Goal: Task Accomplishment & Management: Manage account settings

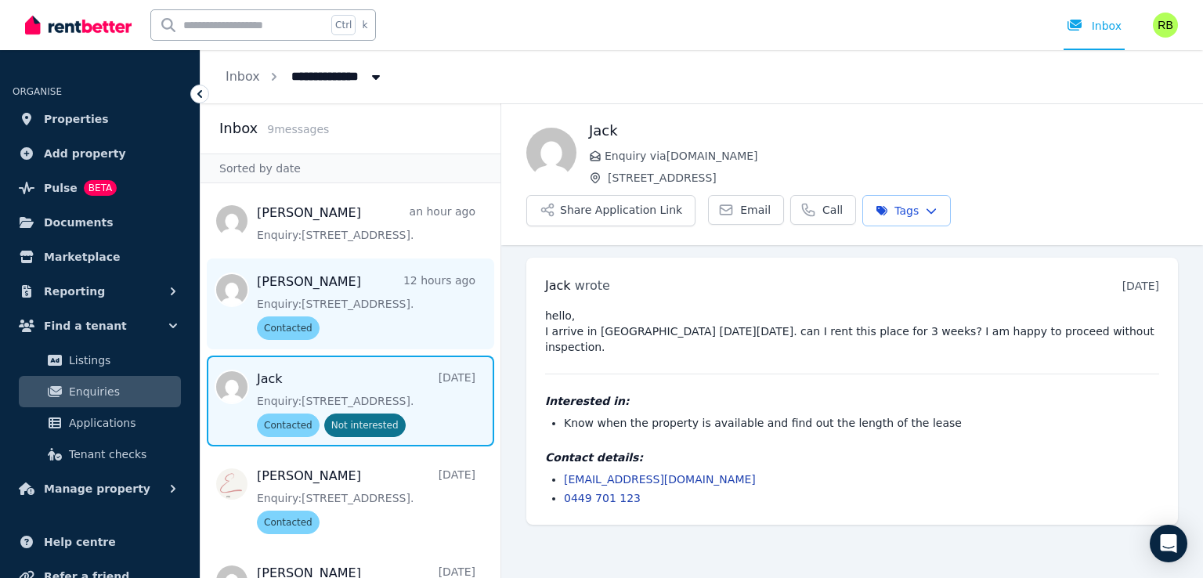
scroll to position [63, 0]
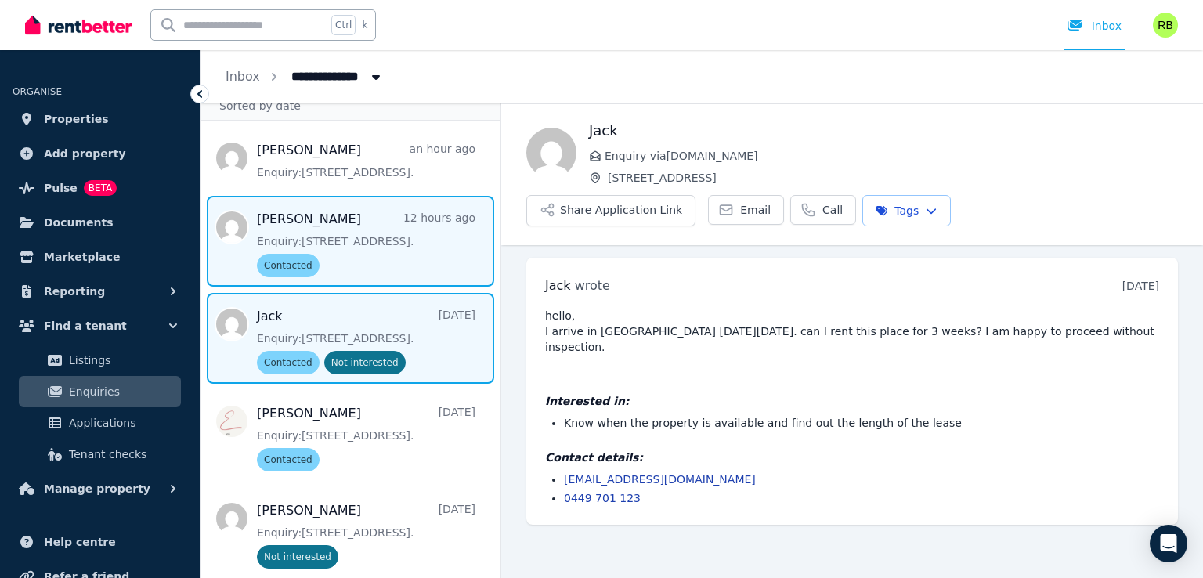
click at [338, 258] on span "Message list" at bounding box center [351, 241] width 300 height 91
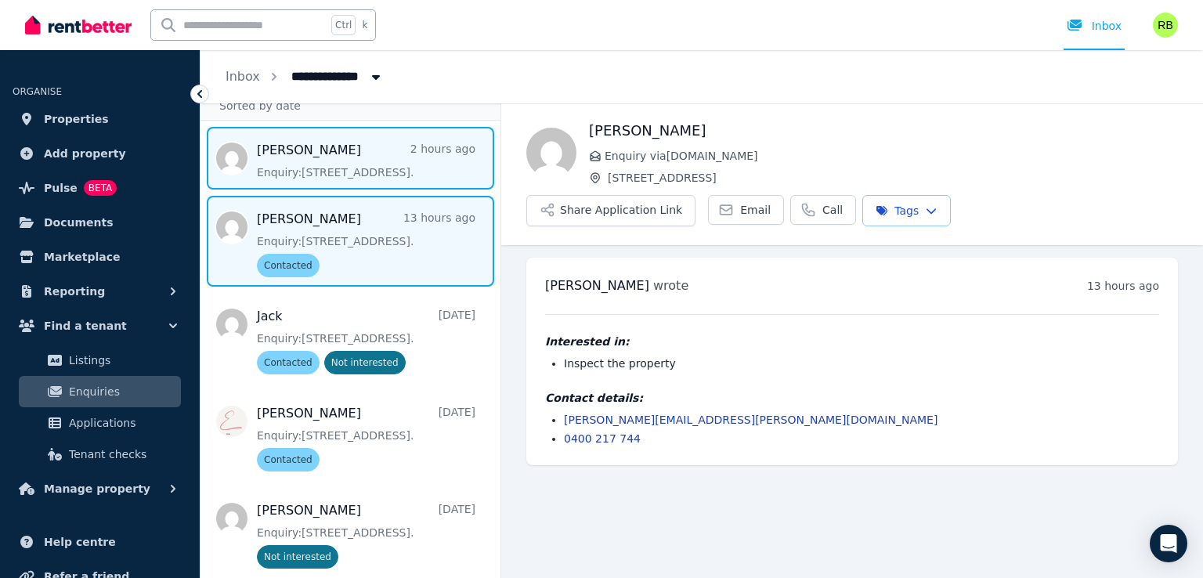
click at [335, 154] on span "Message list" at bounding box center [351, 158] width 300 height 63
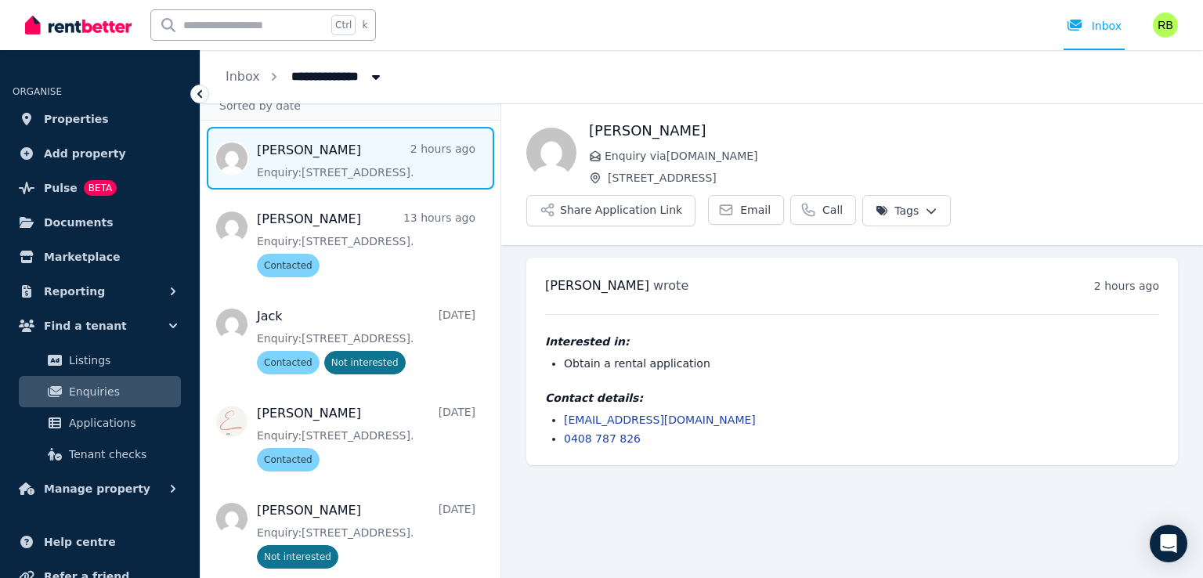
click at [1156, 157] on html "**********" at bounding box center [601, 289] width 1203 height 578
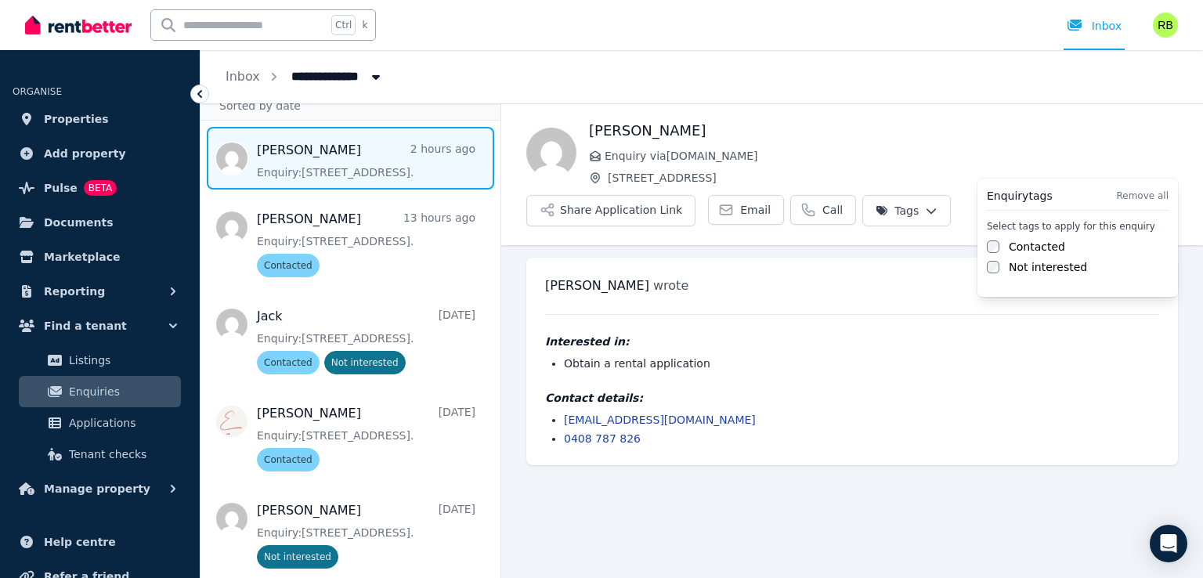
click at [1028, 253] on label "Contacted" at bounding box center [1037, 247] width 56 height 16
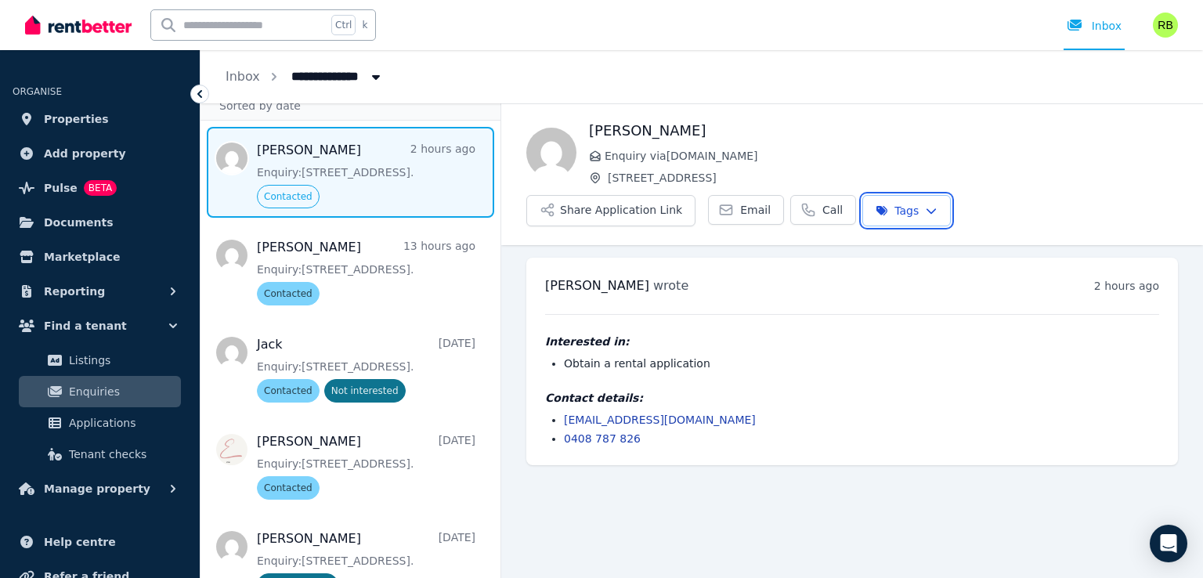
click at [866, 353] on html "**********" at bounding box center [601, 289] width 1203 height 578
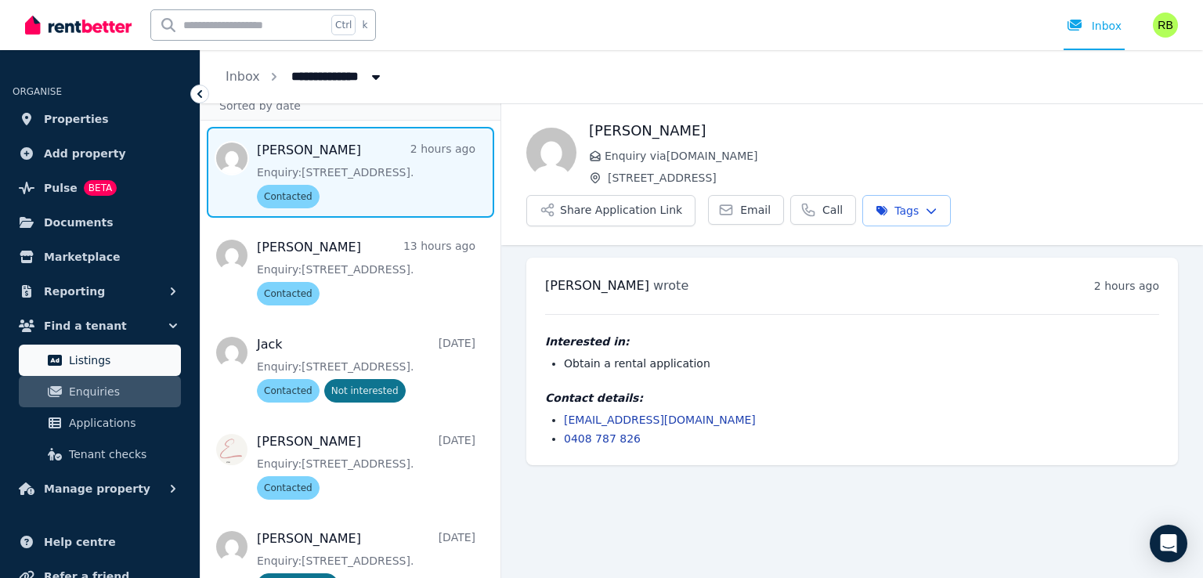
click at [78, 364] on span "Listings" at bounding box center [122, 360] width 106 height 19
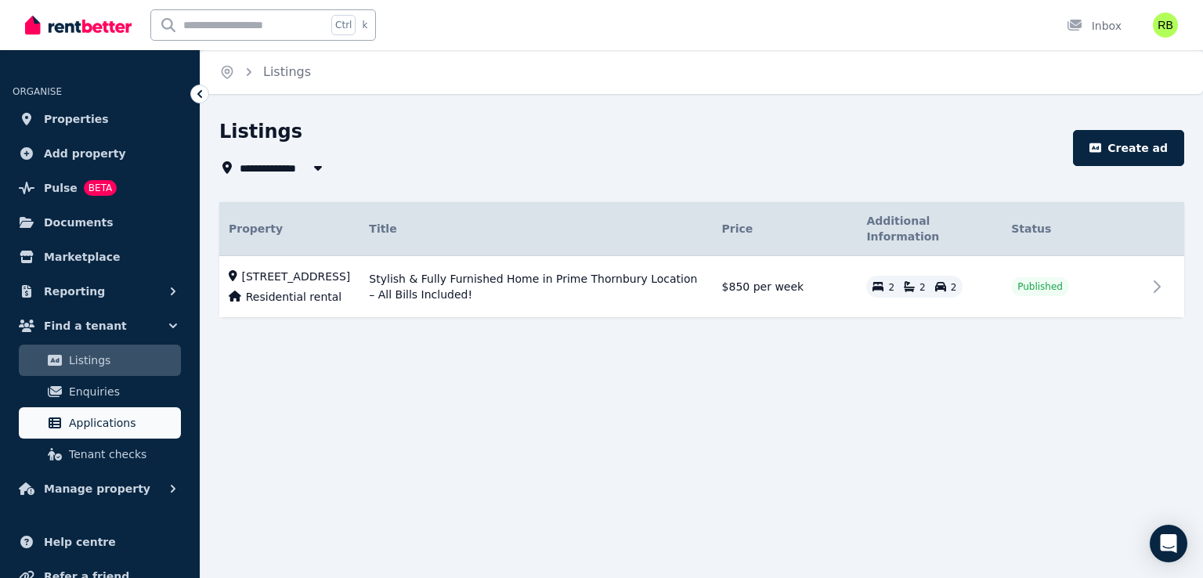
click at [97, 428] on span "Applications" at bounding box center [122, 423] width 106 height 19
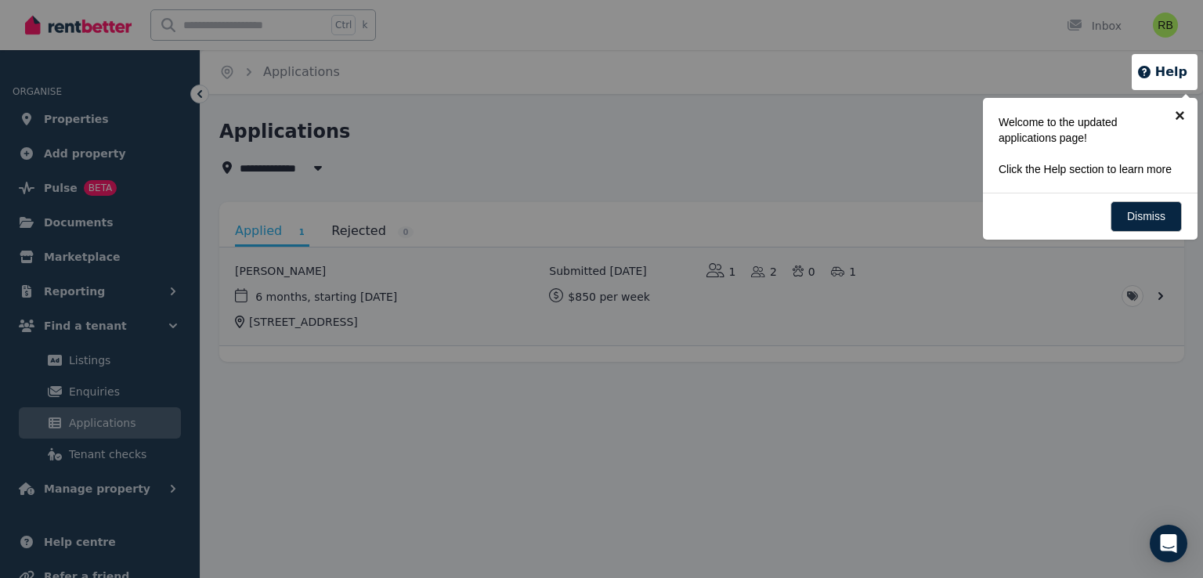
click at [1181, 112] on link "×" at bounding box center [1179, 115] width 35 height 35
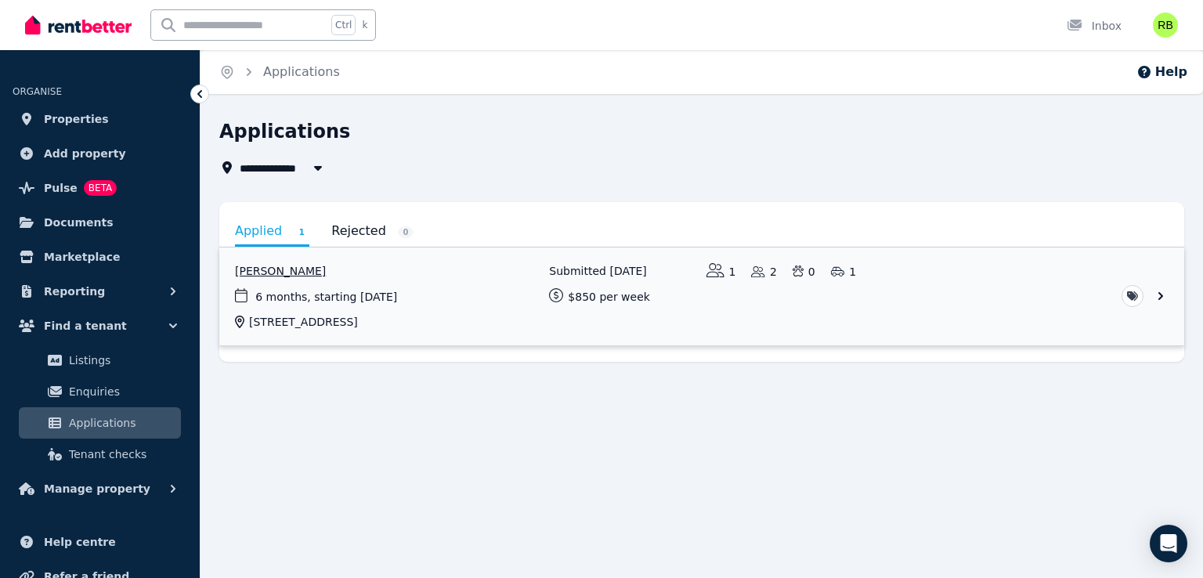
click at [1161, 296] on link "View application: Sally Treloyn" at bounding box center [701, 297] width 965 height 98
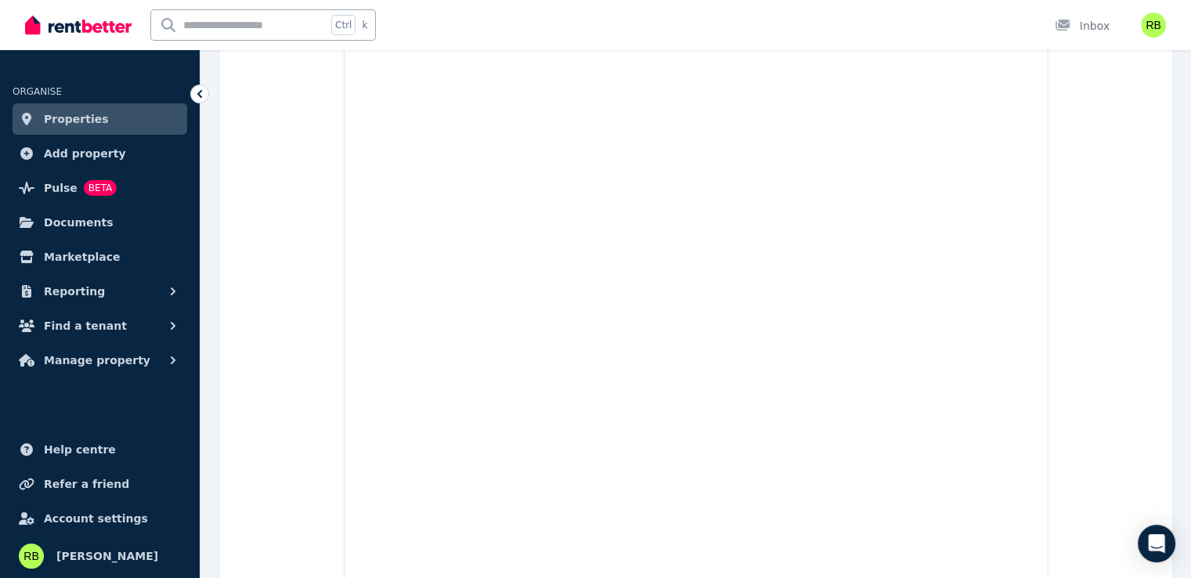
scroll to position [4778, 0]
click at [85, 116] on span "Properties" at bounding box center [76, 119] width 65 height 19
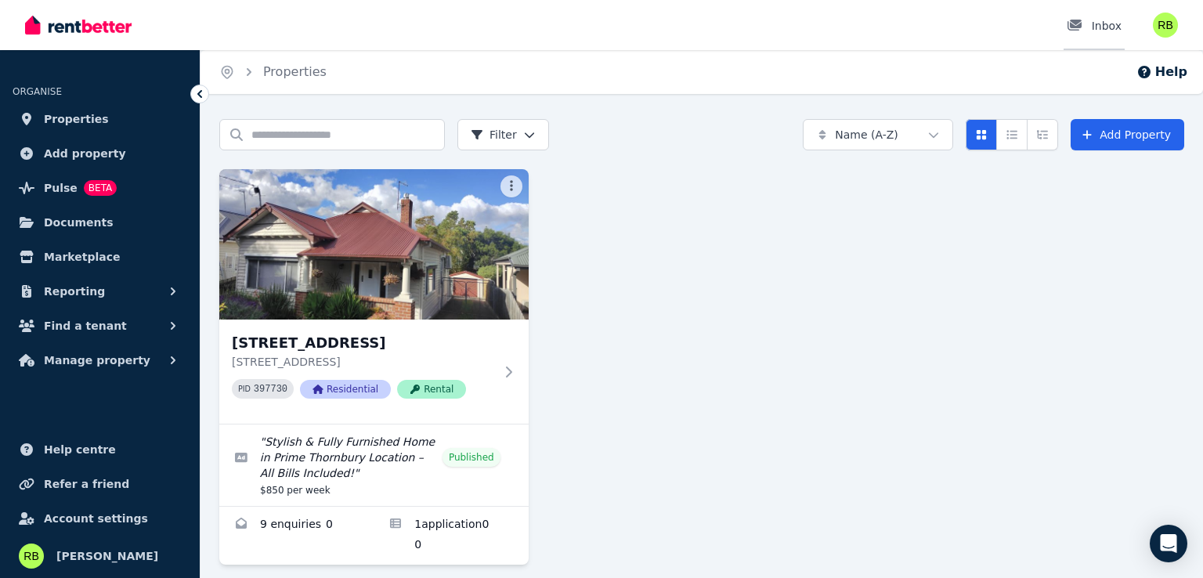
click at [1101, 22] on div "Inbox" at bounding box center [1094, 26] width 55 height 16
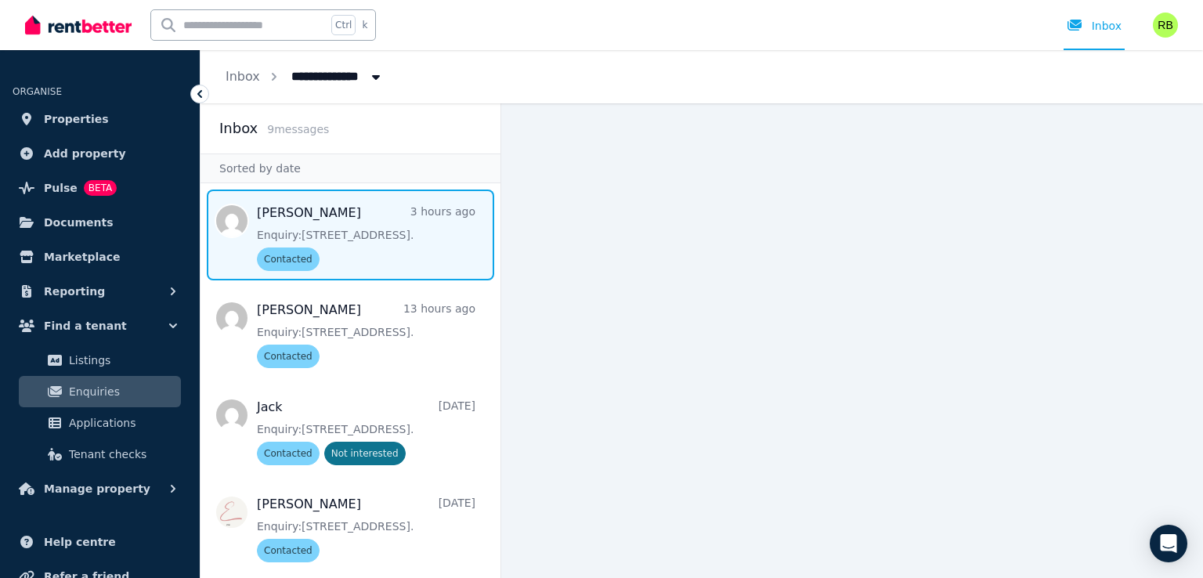
click at [375, 236] on span "Message list" at bounding box center [351, 235] width 300 height 91
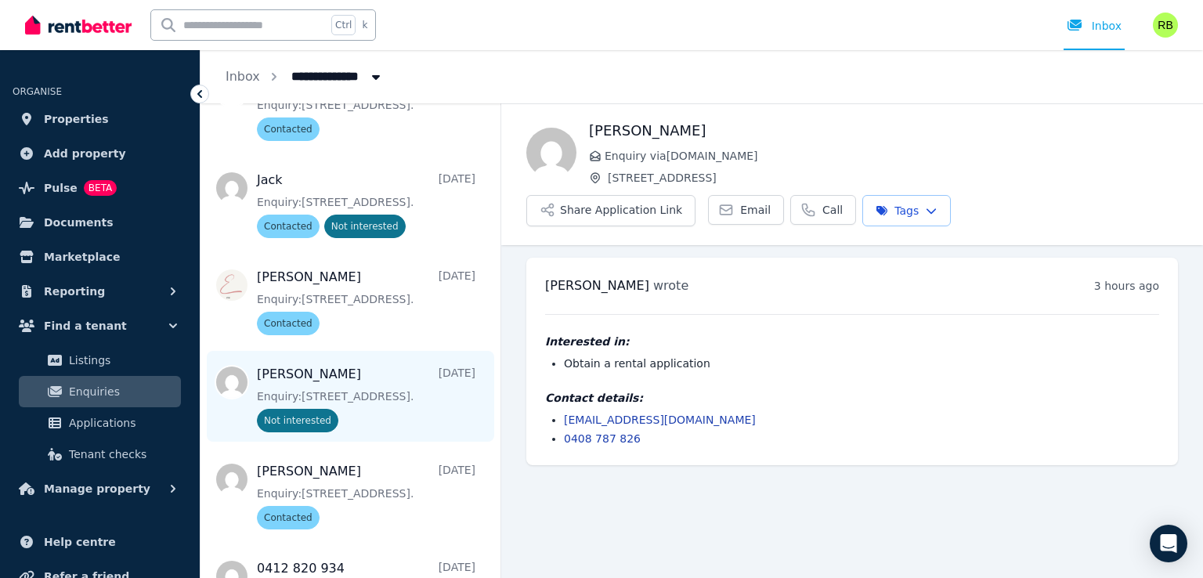
scroll to position [235, 0]
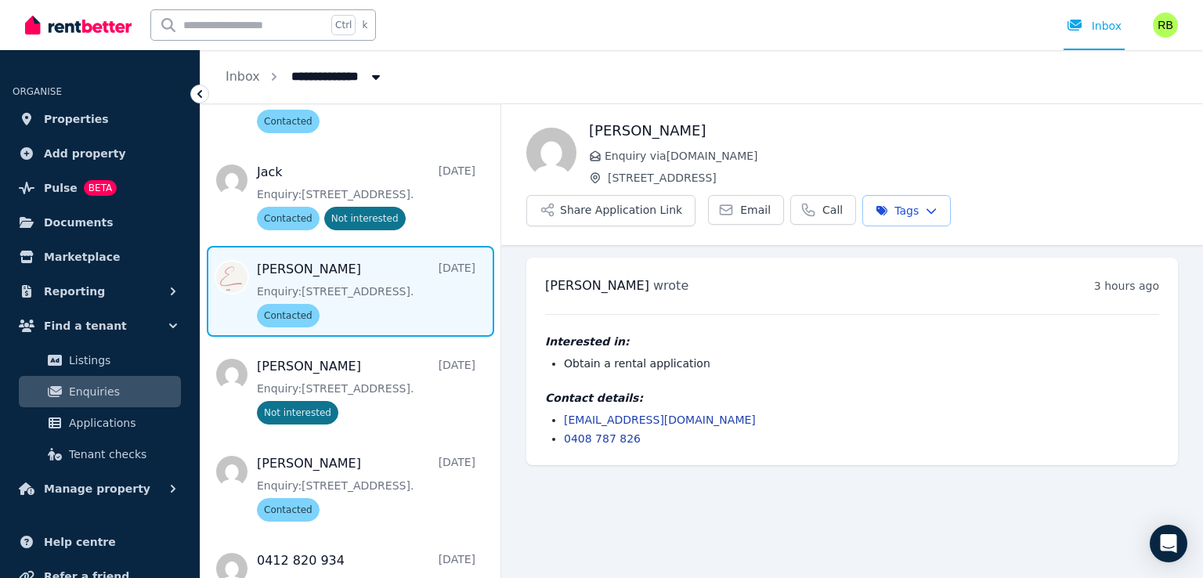
click at [388, 295] on span "Message list" at bounding box center [351, 291] width 300 height 91
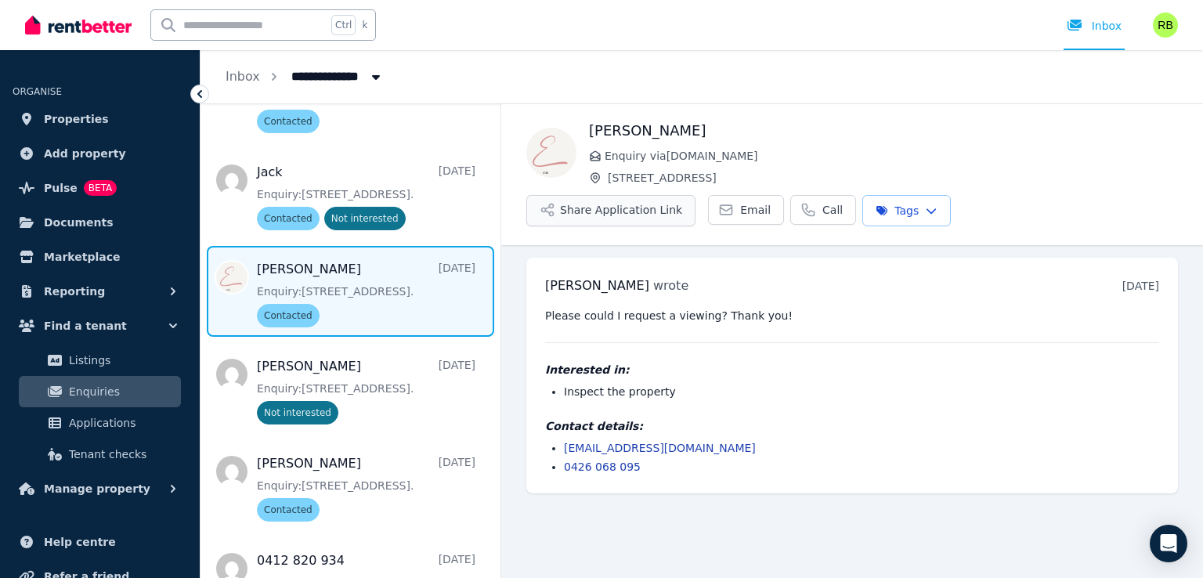
click at [696, 195] on button "Share Application Link" at bounding box center [610, 210] width 169 height 31
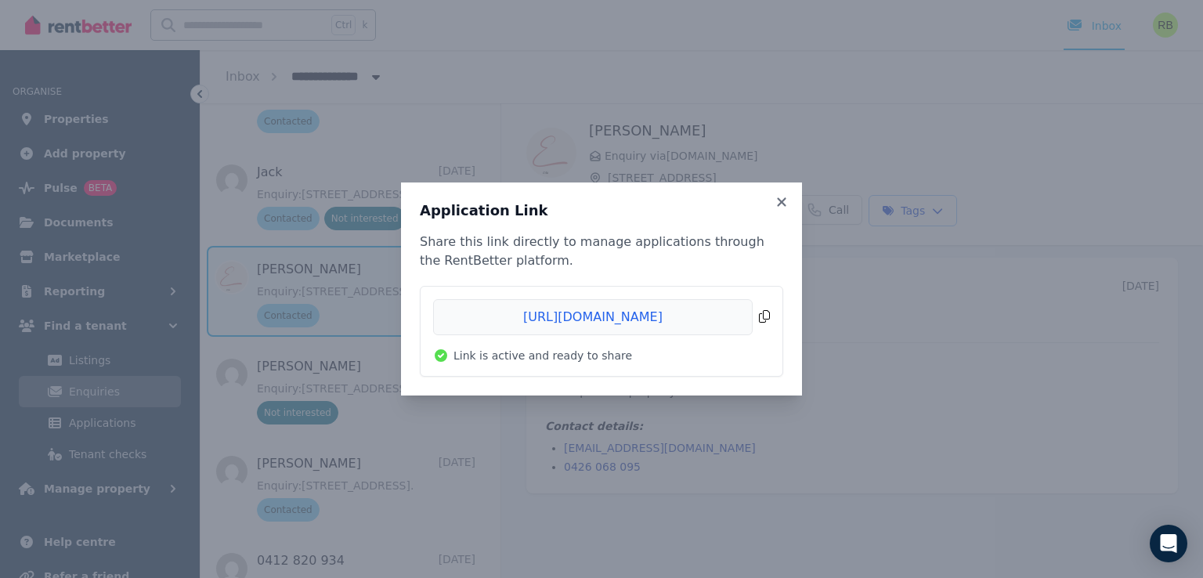
click at [762, 317] on span "Copied!" at bounding box center [601, 317] width 337 height 36
click at [778, 204] on icon at bounding box center [782, 202] width 16 height 14
